Goal: Task Accomplishment & Management: Complete application form

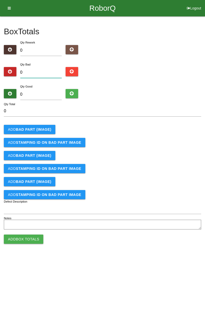
click at [45, 71] on input "0" at bounding box center [41, 72] width 42 height 11
type input "1"
type input "19"
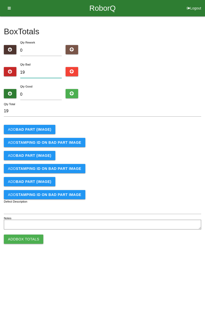
type input "19"
click at [44, 96] on input "0" at bounding box center [41, 94] width 42 height 11
type input "6"
type input "25"
type input "65"
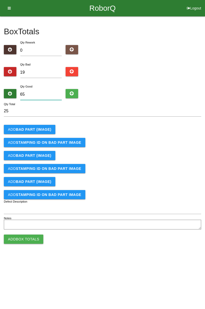
type input "84"
type input "65"
click at [40, 129] on b "BAD PART (IMAGE)" at bounding box center [33, 129] width 35 height 4
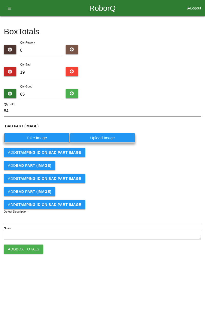
click at [41, 137] on label "Take Image" at bounding box center [37, 138] width 66 height 10
click at [0, 0] on \(IMAGE\) "Take Image" at bounding box center [0, 0] width 0 height 0
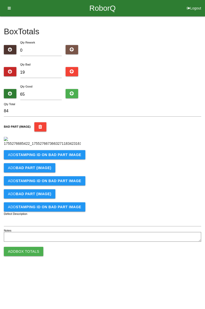
click at [68, 157] on b "STAMPING ID on BAD PART Image" at bounding box center [48, 155] width 65 height 4
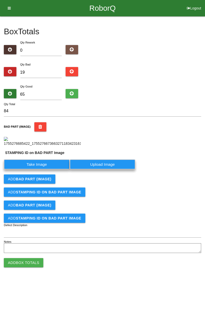
click at [40, 169] on label "Take Image" at bounding box center [37, 164] width 66 height 10
click at [0, 0] on PART "Take Image" at bounding box center [0, 0] width 0 height 0
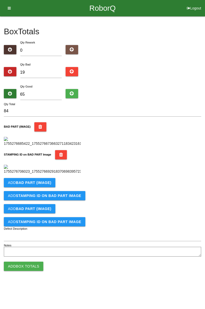
scroll to position [113, 0]
click at [49, 187] on button "Add BAD PART (IMAGE)" at bounding box center [29, 182] width 51 height 9
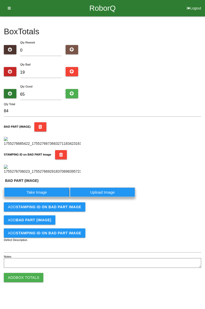
click at [41, 197] on label "Take Image" at bounding box center [37, 192] width 66 height 10
click at [0, 0] on \(IMAGE\) "Take Image" at bounding box center [0, 0] width 0 height 0
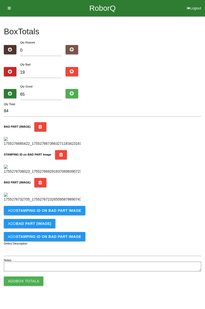
scroll to position [197, 0]
click at [62, 213] on b "STAMPING ID on BAD PART Image" at bounding box center [48, 211] width 65 height 4
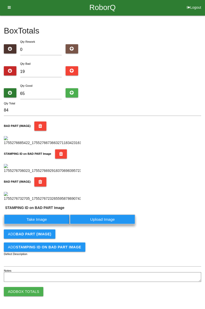
click at [51, 224] on label "Take Image" at bounding box center [37, 219] width 66 height 10
click at [0, 0] on PART "Take Image" at bounding box center [0, 0] width 0 height 0
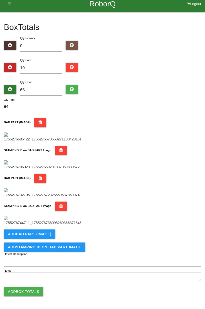
scroll to position [280, 0]
click at [41, 238] on button "Add BAD PART (IMAGE)" at bounding box center [29, 234] width 51 height 9
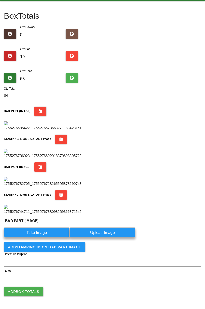
click at [46, 237] on label "Take Image" at bounding box center [37, 232] width 66 height 10
click at [0, 0] on \(IMAGE\) "Take Image" at bounding box center [0, 0] width 0 height 0
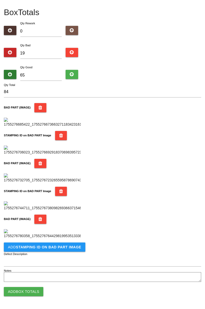
scroll to position [364, 0]
click at [60, 250] on button "Add STAMPING ID on BAD PART Image" at bounding box center [44, 247] width 81 height 9
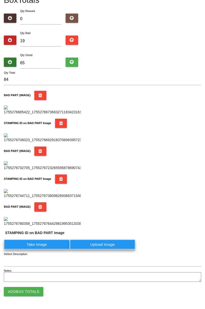
click at [42, 250] on label "Take Image" at bounding box center [37, 245] width 66 height 10
click at [0, 0] on PART "Take Image" at bounding box center [0, 0] width 0 height 0
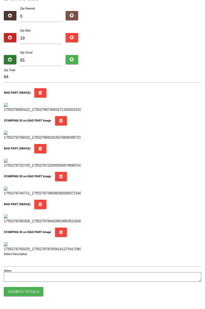
scroll to position [448, 0]
click at [33, 290] on button "Add Box Totals" at bounding box center [23, 291] width 39 height 9
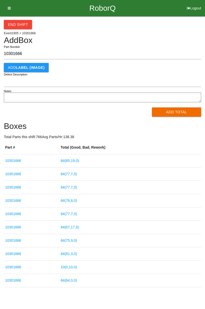
type input "10301666"
click at [185, 116] on button "Add Total" at bounding box center [176, 111] width 49 height 9
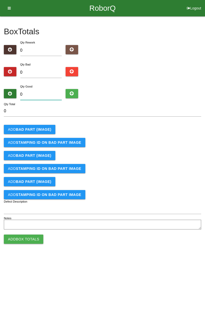
click at [49, 94] on input "0" at bounding box center [41, 94] width 42 height 11
type input "1"
type input "10"
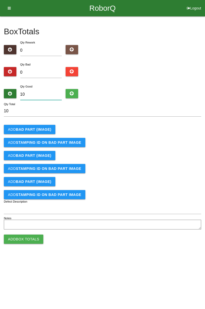
type input "10"
click at [40, 129] on b "BAD PART (IMAGE)" at bounding box center [33, 129] width 35 height 4
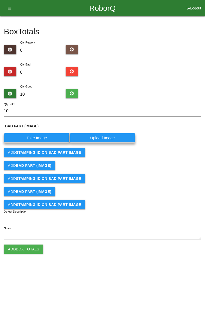
click at [42, 139] on label "Take Image" at bounding box center [37, 138] width 66 height 10
click at [0, 0] on \(IMAGE\) "Take Image" at bounding box center [0, 0] width 0 height 0
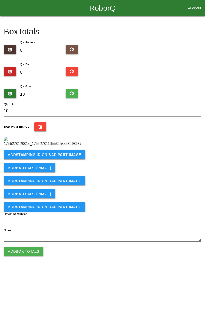
click at [44, 159] on button "Add STAMPING ID on BAD PART Image" at bounding box center [44, 154] width 81 height 9
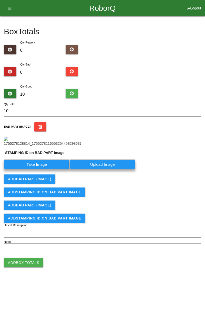
click at [39, 169] on label "Take Image" at bounding box center [37, 164] width 66 height 10
click at [0, 0] on PART "Take Image" at bounding box center [0, 0] width 0 height 0
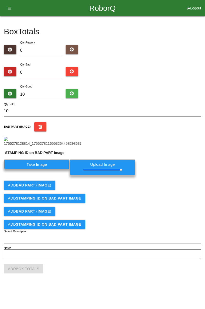
click at [42, 72] on input "0" at bounding box center [41, 72] width 42 height 11
type input "1"
type input "11"
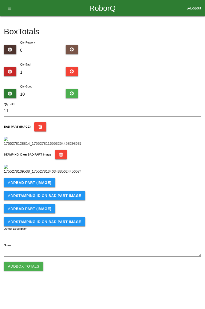
type input "10"
type input "20"
type input "10"
click at [34, 93] on input "10" at bounding box center [41, 94] width 42 height 11
type input "1"
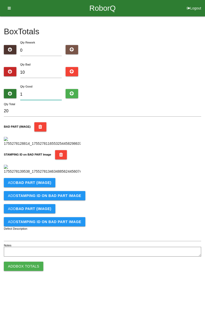
type input "11"
type input "0"
type input "10"
type input "7"
type input "17"
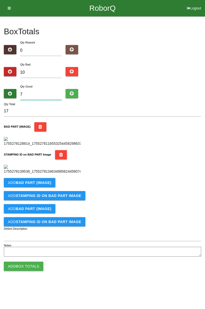
type input "73"
type input "83"
type input "7"
type input "17"
type input "74"
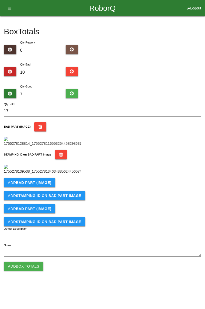
type input "84"
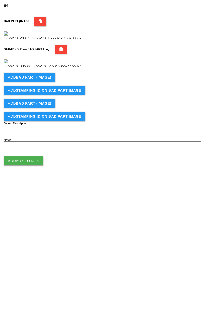
scroll to position [113, 0]
type input "74"
click at [42, 185] on b "BAD PART (IMAGE)" at bounding box center [33, 183] width 35 height 4
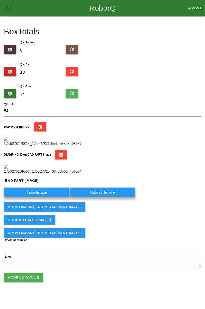
click at [44, 197] on label "Take Image" at bounding box center [37, 192] width 66 height 10
click at [0, 0] on \(IMAGE\) "Take Image" at bounding box center [0, 0] width 0 height 0
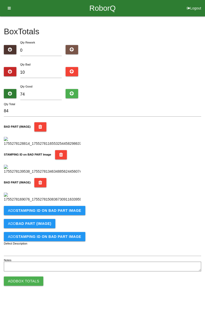
scroll to position [197, 0]
click at [55, 213] on b "STAMPING ID on BAD PART Image" at bounding box center [48, 211] width 65 height 4
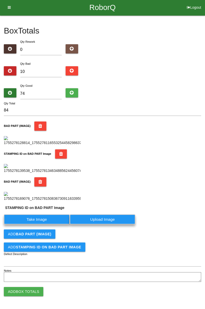
click at [45, 224] on label "Take Image" at bounding box center [37, 219] width 66 height 10
click at [0, 0] on PART "Take Image" at bounding box center [0, 0] width 0 height 0
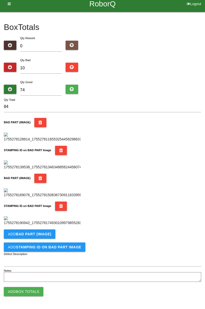
scroll to position [280, 0]
click at [46, 235] on b "BAD PART (IMAGE)" at bounding box center [33, 234] width 35 height 4
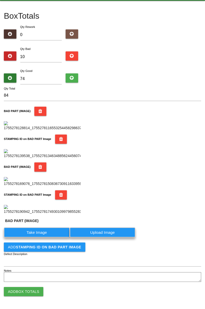
click at [42, 237] on label "Take Image" at bounding box center [37, 232] width 66 height 10
click at [0, 0] on \(IMAGE\) "Take Image" at bounding box center [0, 0] width 0 height 0
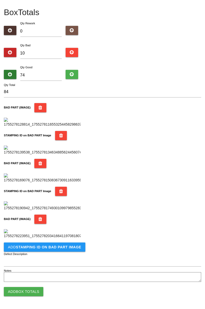
scroll to position [364, 0]
click at [55, 251] on button "Add STAMPING ID on BAD PART Image" at bounding box center [44, 247] width 81 height 9
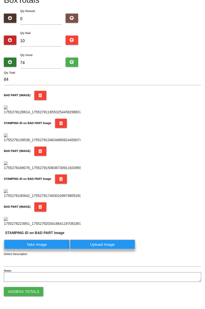
click at [51, 250] on label "Take Image" at bounding box center [37, 245] width 66 height 10
click at [0, 0] on PART "Take Image" at bounding box center [0, 0] width 0 height 0
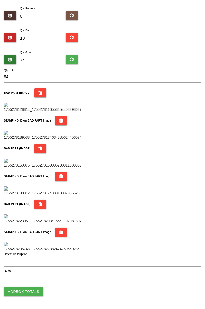
scroll to position [448, 0]
click at [33, 291] on button "Add Box Totals" at bounding box center [23, 291] width 39 height 9
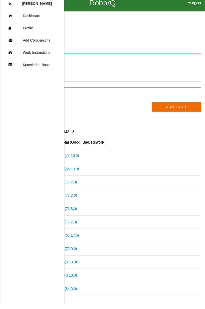
scroll to position [5, 0]
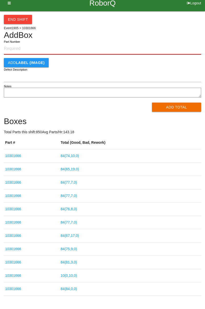
paste input "10301666"
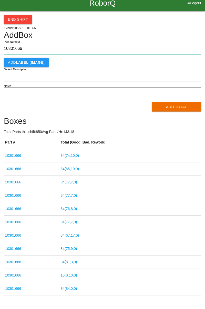
type input "10301666"
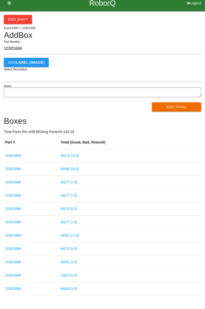
click at [166, 109] on button "Add Total" at bounding box center [176, 106] width 49 height 9
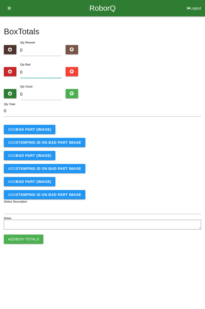
click at [40, 70] on input "0" at bounding box center [41, 72] width 42 height 11
type input "1"
type input "11"
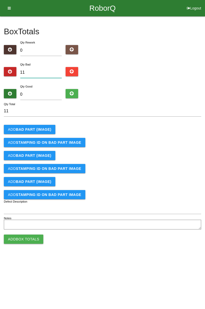
type input "11"
click at [42, 93] on input "0" at bounding box center [41, 94] width 42 height 11
type input "7"
type input "18"
type input "73"
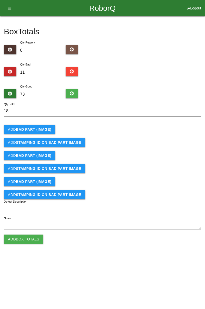
type input "84"
type input "73"
click at [38, 130] on b "BAD PART (IMAGE)" at bounding box center [33, 129] width 35 height 4
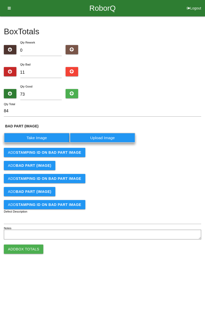
click at [51, 136] on label "Take Image" at bounding box center [37, 138] width 66 height 10
click at [0, 0] on \(IMAGE\) "Take Image" at bounding box center [0, 0] width 0 height 0
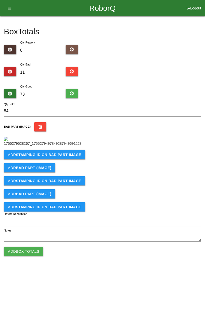
click at [45, 157] on b "STAMPING ID on BAD PART Image" at bounding box center [48, 155] width 65 height 4
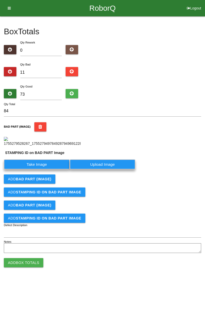
click at [41, 169] on label "Take Image" at bounding box center [37, 164] width 66 height 10
click at [0, 0] on PART "Take Image" at bounding box center [0, 0] width 0 height 0
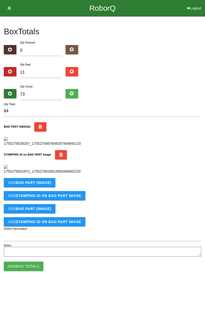
scroll to position [113, 0]
click at [45, 187] on button "Add BAD PART (IMAGE)" at bounding box center [29, 182] width 51 height 9
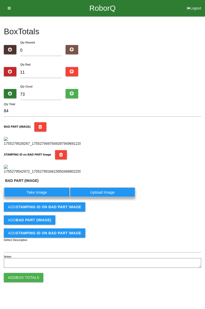
click at [46, 197] on label "Take Image" at bounding box center [37, 192] width 66 height 10
click at [0, 0] on \(IMAGE\) "Take Image" at bounding box center [0, 0] width 0 height 0
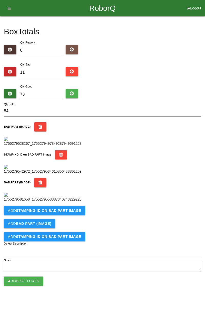
scroll to position [197, 0]
click at [66, 215] on button "Add STAMPING ID on BAD PART Image" at bounding box center [44, 210] width 81 height 9
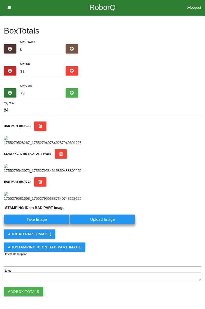
click at [49, 224] on label "Take Image" at bounding box center [37, 219] width 66 height 10
click at [0, 0] on PART "Take Image" at bounding box center [0, 0] width 0 height 0
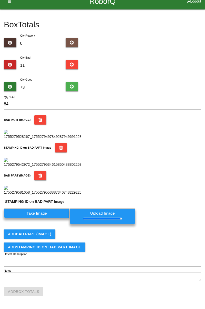
scroll to position [0, 0]
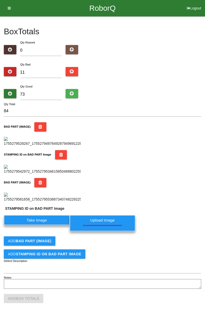
click at [36, 126] on button "BAD PART (IMAGE)" at bounding box center [40, 126] width 12 height 9
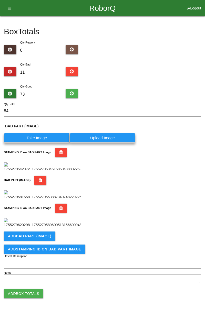
click at [59, 152] on icon "button" at bounding box center [61, 152] width 4 height 9
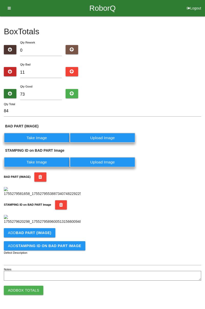
click at [43, 136] on label "Take Image" at bounding box center [37, 138] width 66 height 10
click at [0, 0] on \(IMAGE\) "Take Image" at bounding box center [0, 0] width 0 height 0
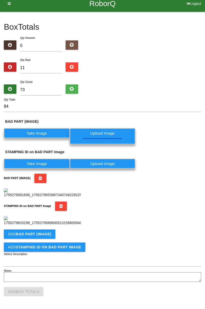
scroll to position [135, 0]
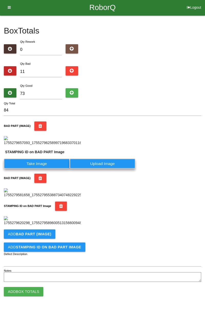
click at [44, 159] on label "Take Image" at bounding box center [37, 164] width 66 height 10
click at [0, 0] on PART "Take Image" at bounding box center [0, 0] width 0 height 0
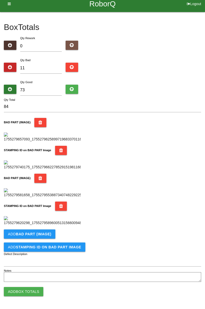
scroll to position [280, 0]
click at [44, 234] on b "BAD PART (IMAGE)" at bounding box center [33, 234] width 35 height 4
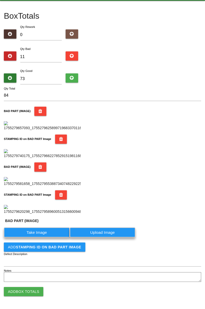
click at [41, 237] on label "Take Image" at bounding box center [37, 232] width 66 height 10
click at [0, 0] on \(IMAGE\) "Take Image" at bounding box center [0, 0] width 0 height 0
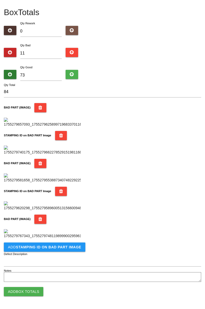
scroll to position [364, 0]
click at [62, 250] on button "Add STAMPING ID on BAD PART Image" at bounding box center [44, 247] width 81 height 9
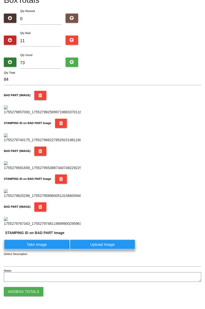
click at [45, 250] on label "Take Image" at bounding box center [37, 245] width 66 height 10
click at [0, 0] on PART "Take Image" at bounding box center [0, 0] width 0 height 0
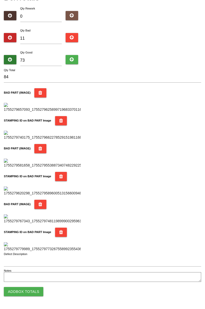
scroll to position [448, 0]
click at [39, 287] on button "Add Box Totals" at bounding box center [23, 291] width 39 height 9
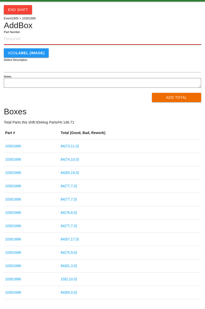
scroll to position [30, 0]
